Goal: Check status

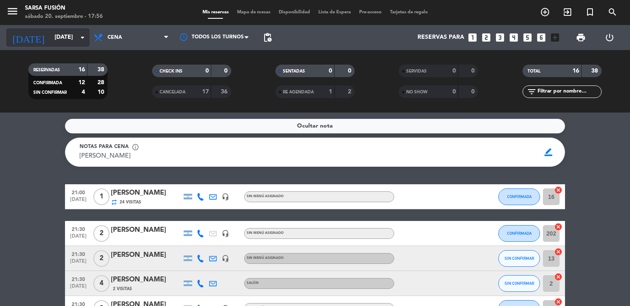
click at [80, 36] on icon "arrow_drop_down" at bounding box center [82, 37] width 10 height 10
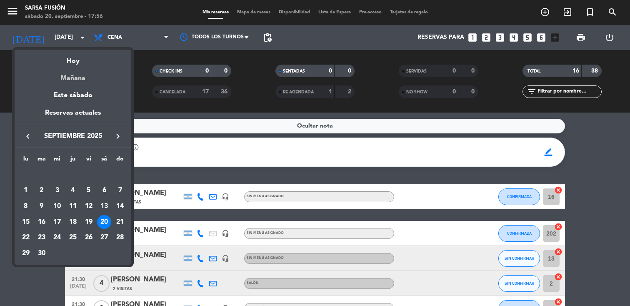
click at [83, 79] on div "Mañana" at bounding box center [73, 75] width 117 height 17
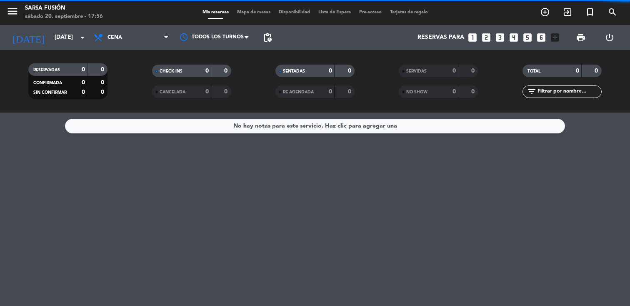
click at [136, 43] on span "Cena" at bounding box center [131, 37] width 83 height 18
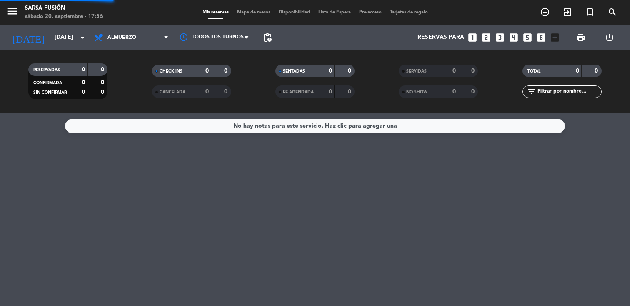
click at [132, 72] on div "menu Sarsa Fusión [DATE] 20. septiembre - 17:56 Mis reservas Mapa de mesas Disp…" at bounding box center [315, 56] width 630 height 112
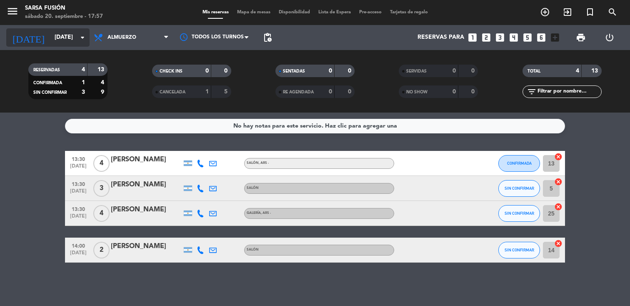
click at [76, 37] on input "[DATE]" at bounding box center [89, 37] width 79 height 15
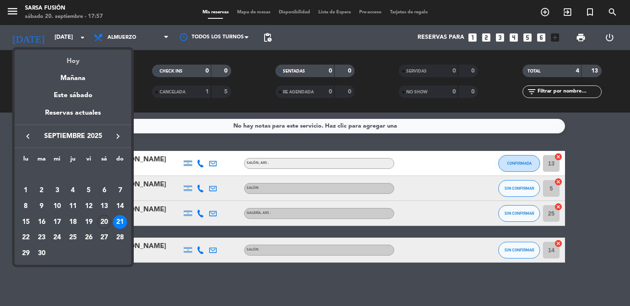
click at [75, 64] on div "Hoy" at bounding box center [73, 58] width 117 height 17
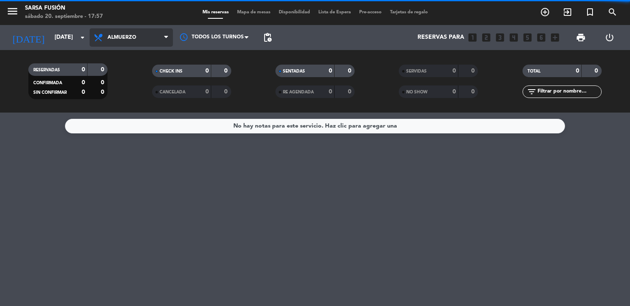
click at [134, 38] on span "Almuerzo" at bounding box center [121, 38] width 29 height 6
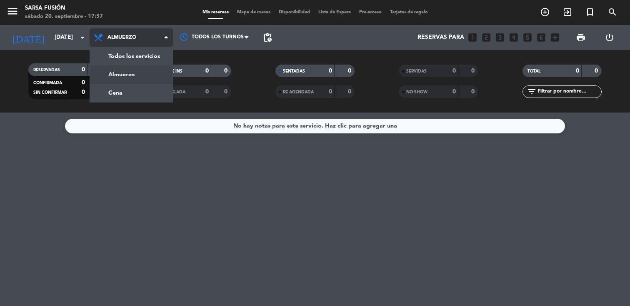
click at [131, 89] on div "menu Sarsa Fusión [DATE] 20. septiembre - 17:57 Mis reservas Mapa de mesas Disp…" at bounding box center [315, 56] width 630 height 112
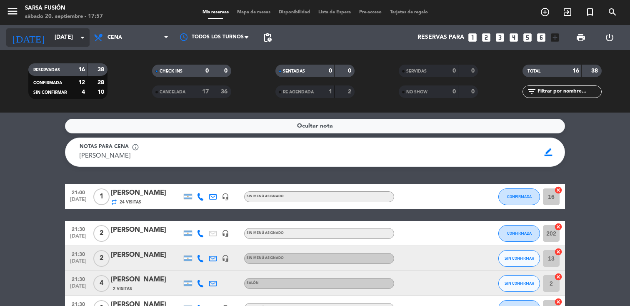
click at [79, 42] on input "[DATE]" at bounding box center [89, 37] width 79 height 15
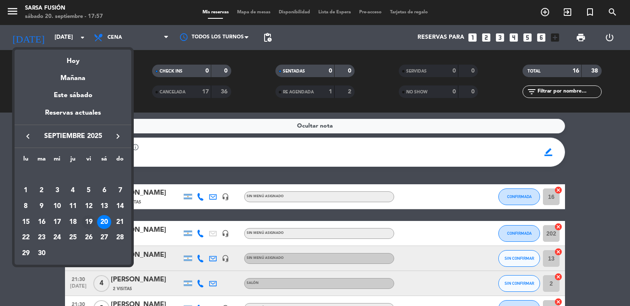
click at [92, 220] on div "19" at bounding box center [89, 222] width 14 height 14
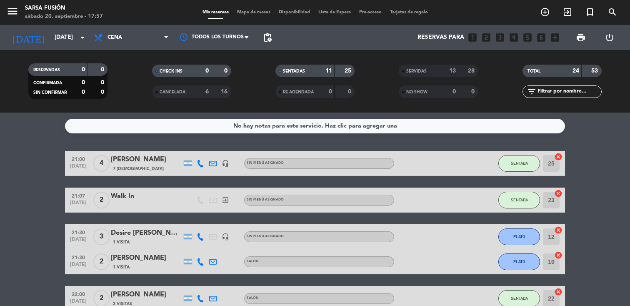
click at [136, 70] on filter-checkbox "CHECK INS 0 0" at bounding box center [191, 71] width 123 height 12
click at [105, 92] on strong "0" at bounding box center [103, 92] width 5 height 6
click at [129, 37] on span "Cena" at bounding box center [131, 37] width 83 height 18
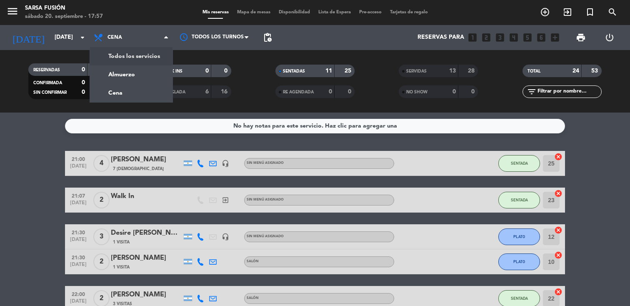
click at [127, 60] on div "menu Sarsa Fusión [DATE] 20. septiembre - 17:57 Mis reservas Mapa de mesas Disp…" at bounding box center [315, 56] width 630 height 112
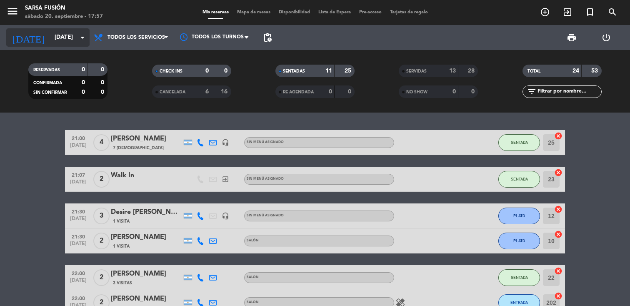
click at [69, 41] on input "[DATE]" at bounding box center [89, 37] width 79 height 15
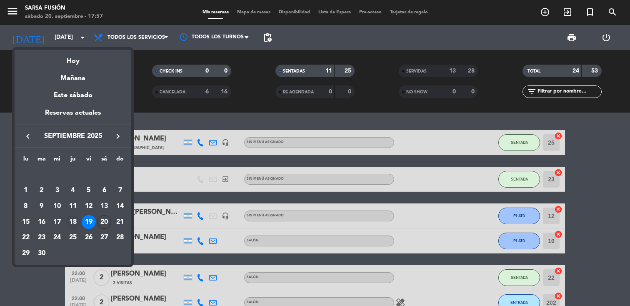
click at [75, 219] on div "18" at bounding box center [73, 222] width 14 height 14
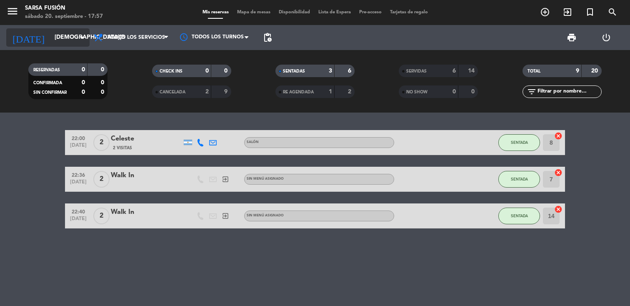
click at [80, 37] on icon "arrow_drop_down" at bounding box center [82, 37] width 10 height 10
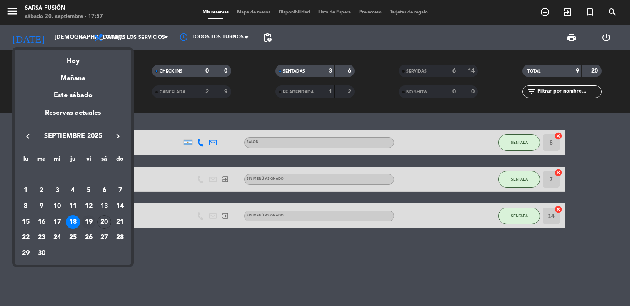
click at [87, 217] on div "19" at bounding box center [89, 222] width 14 height 14
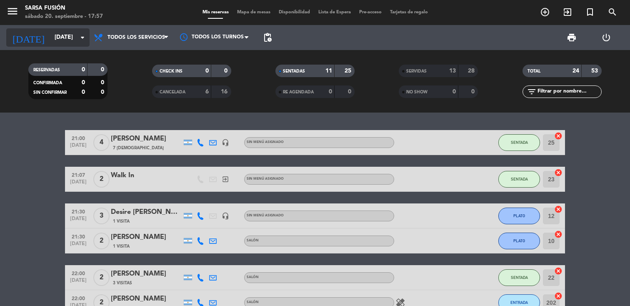
click at [66, 31] on input "[DATE]" at bounding box center [89, 37] width 79 height 15
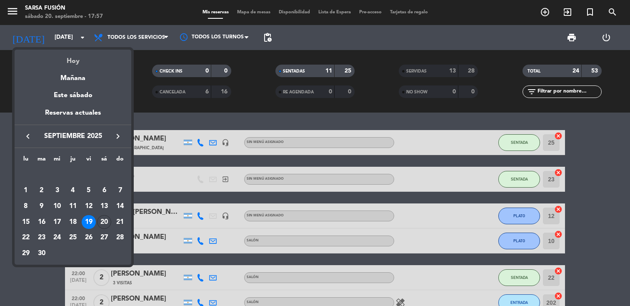
click at [75, 63] on div "Hoy" at bounding box center [73, 58] width 117 height 17
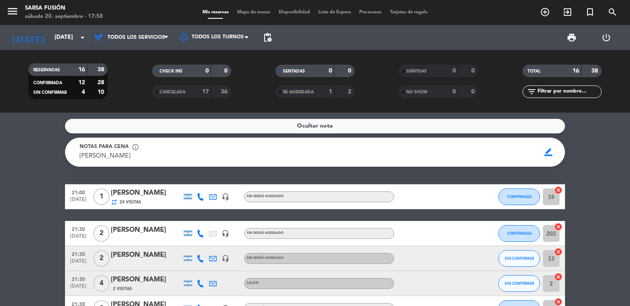
click at [29, 83] on div "CONFIRMADA 12 28 SIN CONFIRMAR 4 10" at bounding box center [67, 85] width 79 height 30
drag, startPoint x: 29, startPoint y: 83, endPoint x: 115, endPoint y: 94, distance: 86.9
click at [115, 94] on filter-checkbox "RESERVADAS 16 38 CONFIRMADA 12 28 SIN CONFIRMAR 4 10" at bounding box center [67, 81] width 123 height 36
drag, startPoint x: 112, startPoint y: 83, endPoint x: 12, endPoint y: 83, distance: 99.1
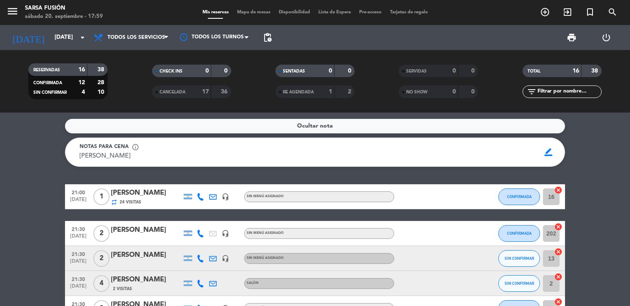
click at [12, 83] on filter-checkbox "RESERVADAS 16 38 CONFIRMADA 12 28 SIN CONFIRMAR 4 10" at bounding box center [67, 81] width 123 height 36
click at [80, 39] on icon "arrow_drop_down" at bounding box center [82, 37] width 10 height 10
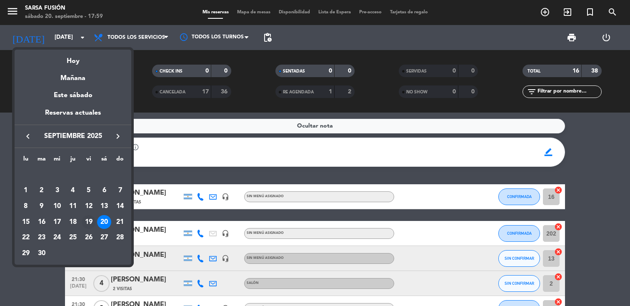
click at [92, 221] on div "19" at bounding box center [89, 222] width 14 height 14
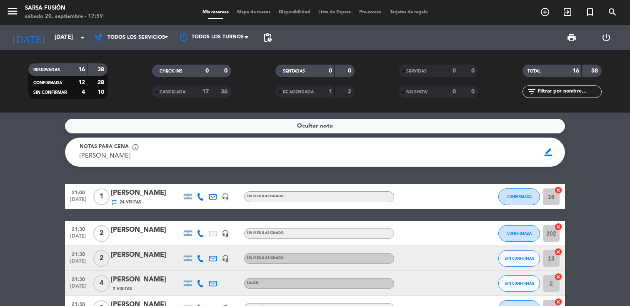
type input "[DATE]"
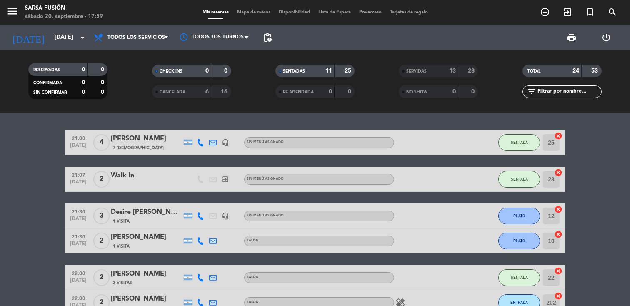
click at [582, 69] on div "TOTAL 24 53" at bounding box center [561, 71] width 79 height 12
click at [594, 69] on strong "53" at bounding box center [595, 71] width 8 height 6
click at [572, 69] on div "24" at bounding box center [570, 71] width 17 height 10
